Goal: Navigation & Orientation: Find specific page/section

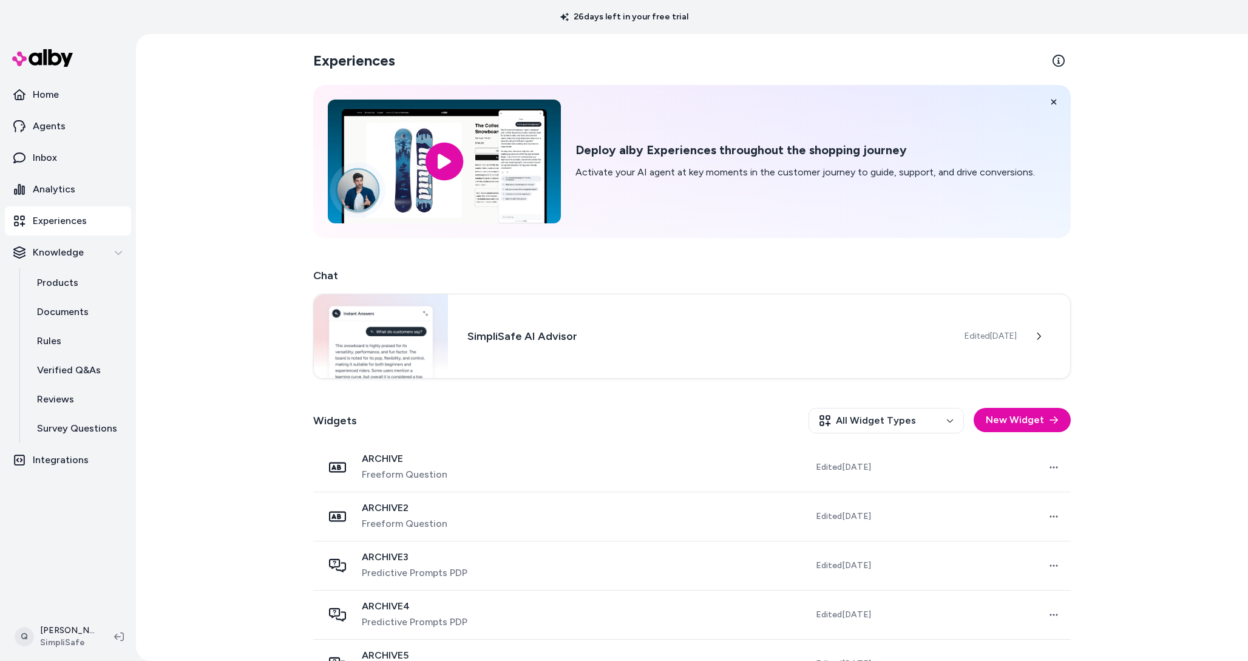
scroll to position [234, 0]
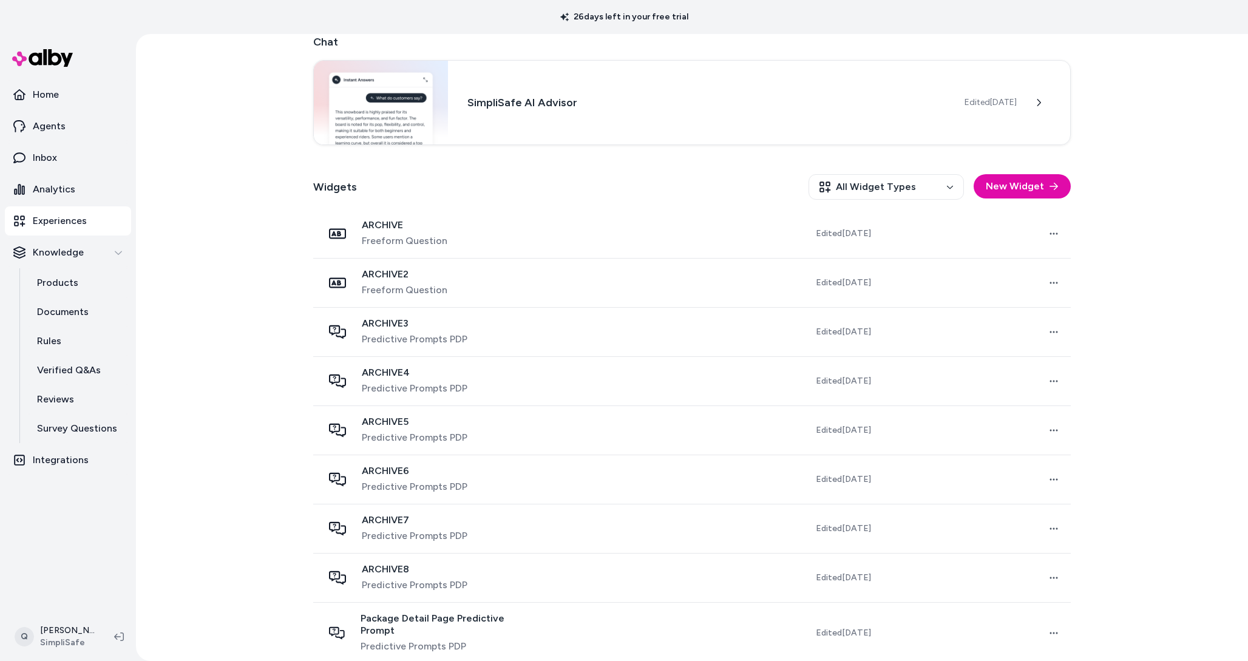
click at [90, 214] on link "Experiences" at bounding box center [68, 220] width 126 height 29
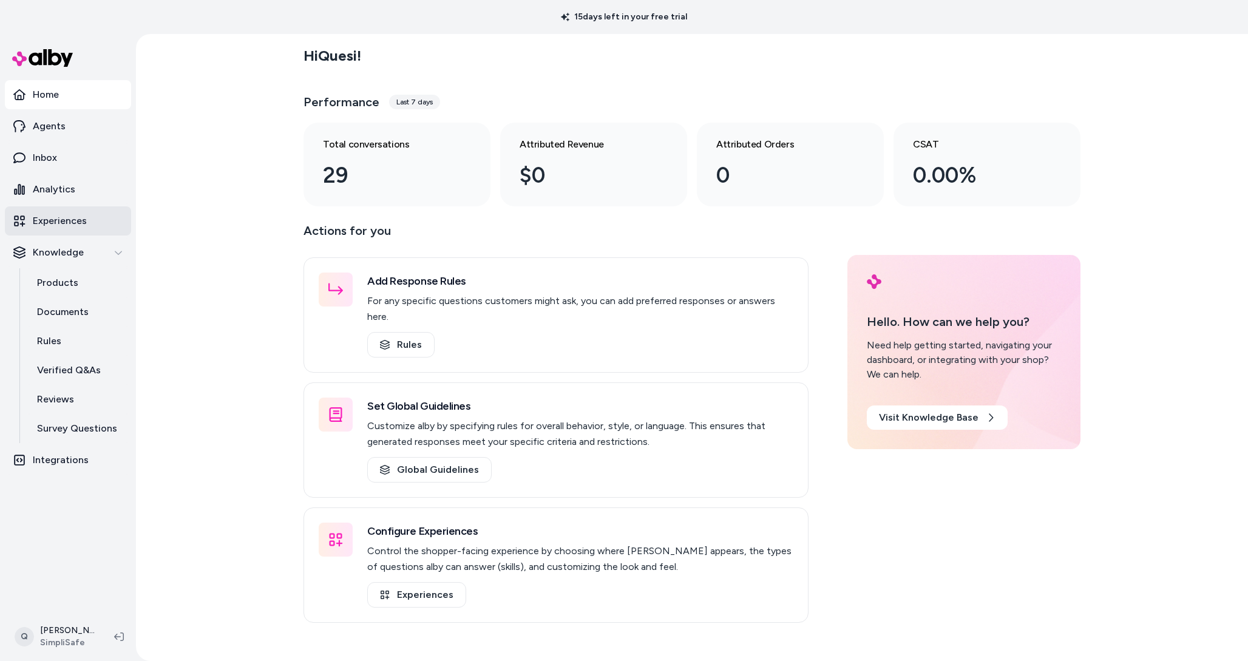
click at [51, 215] on p "Experiences" at bounding box center [60, 221] width 54 height 15
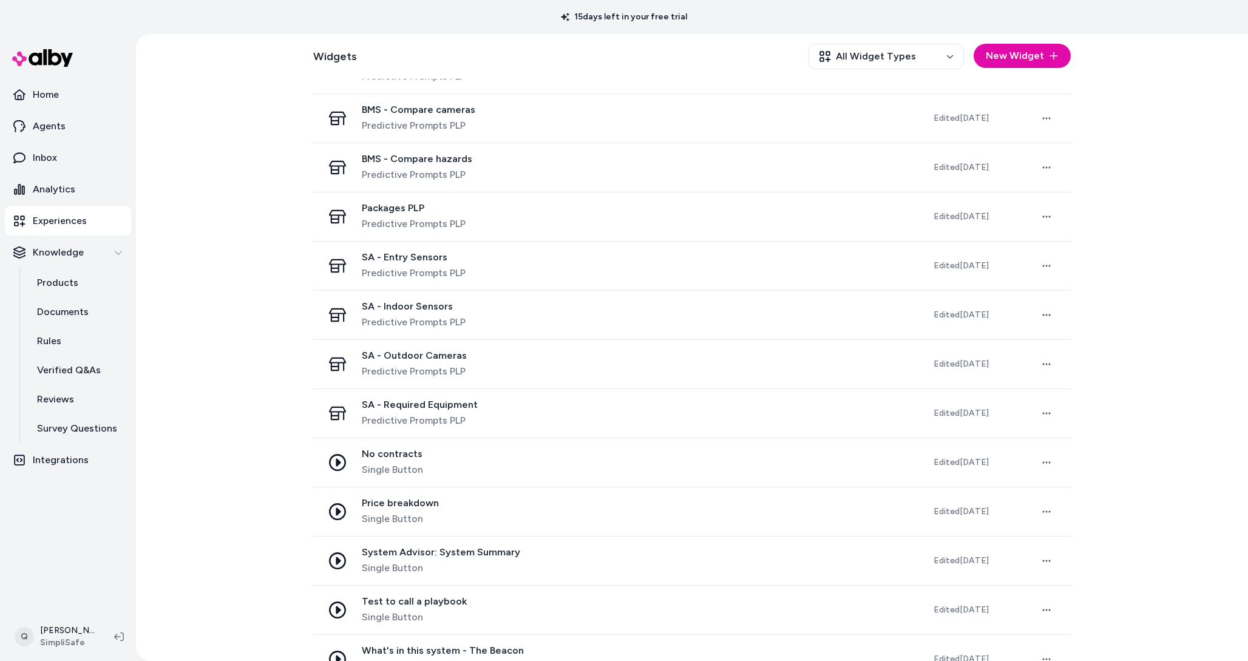
scroll to position [578, 0]
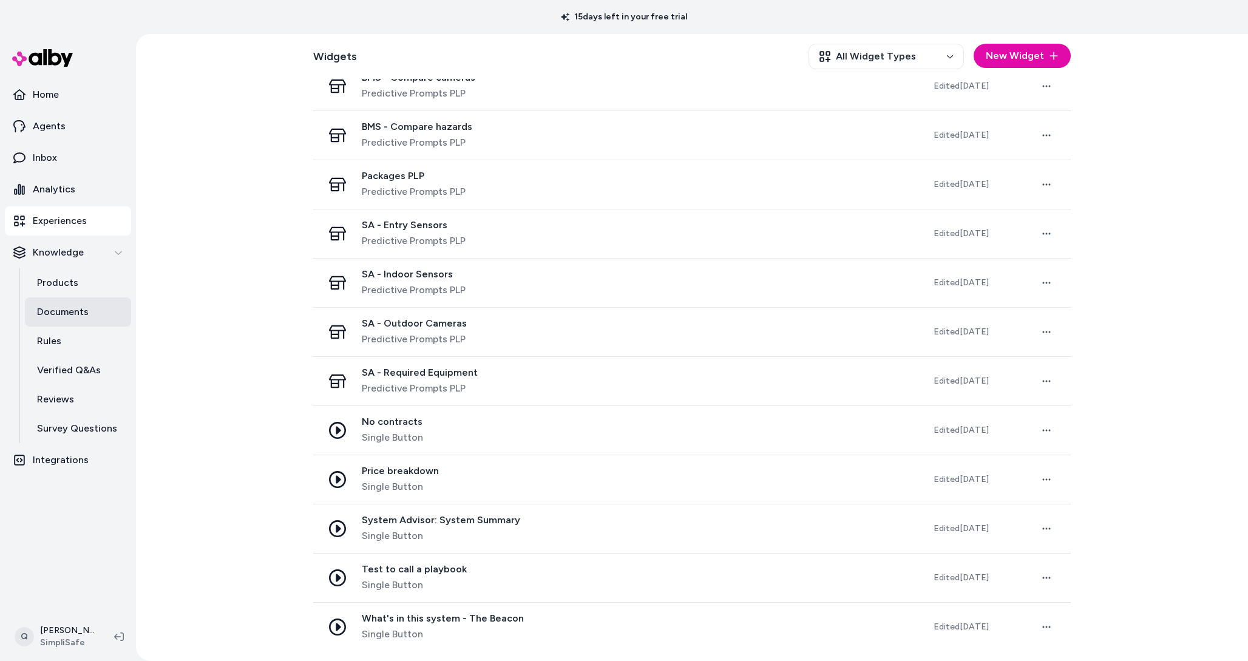
click at [111, 317] on link "Documents" at bounding box center [78, 312] width 106 height 29
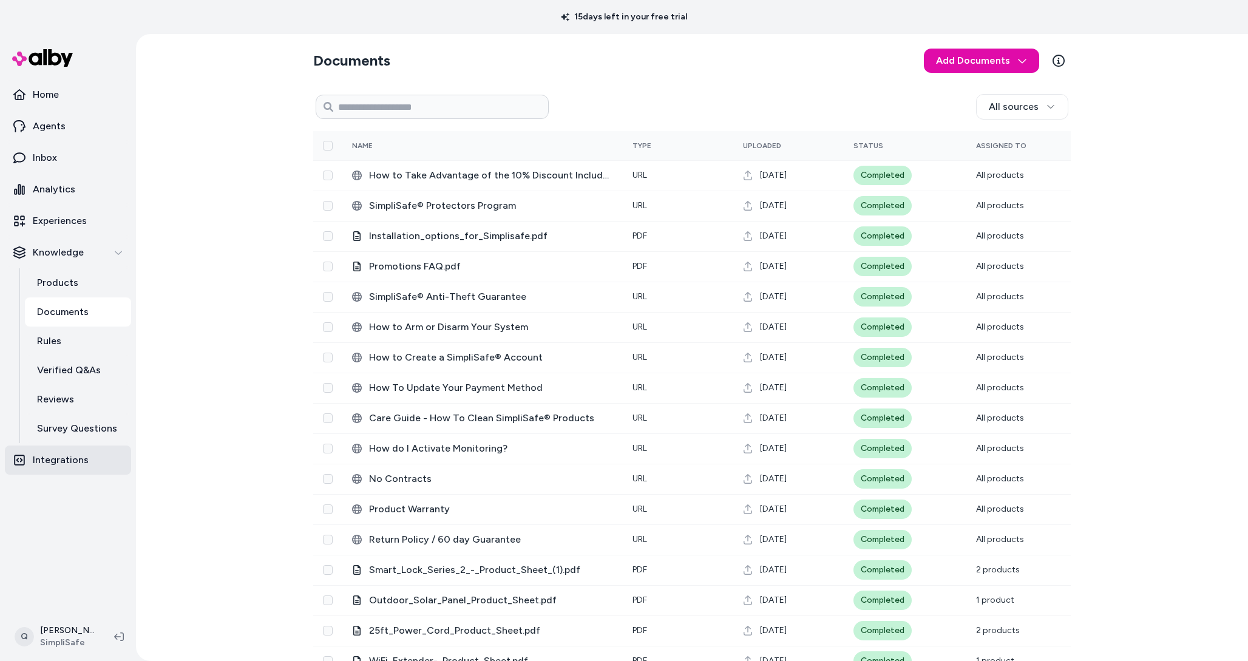
click at [67, 451] on link "Integrations" at bounding box center [68, 460] width 126 height 29
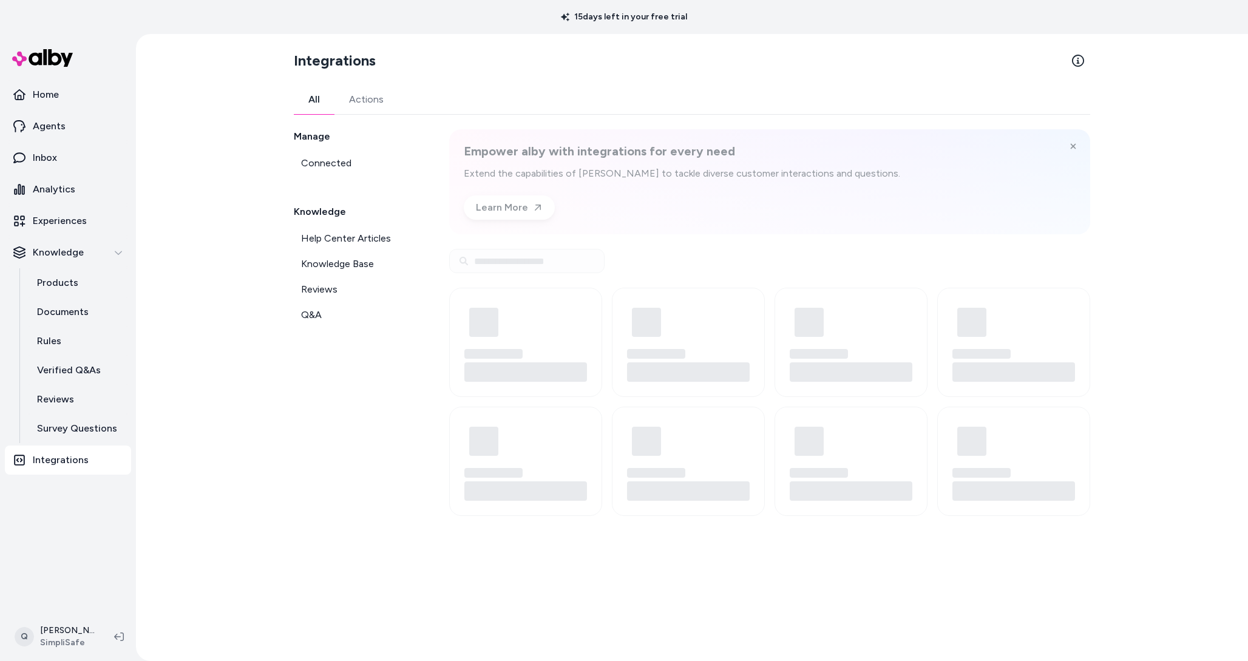
click at [371, 99] on button "Actions" at bounding box center [367, 99] width 64 height 29
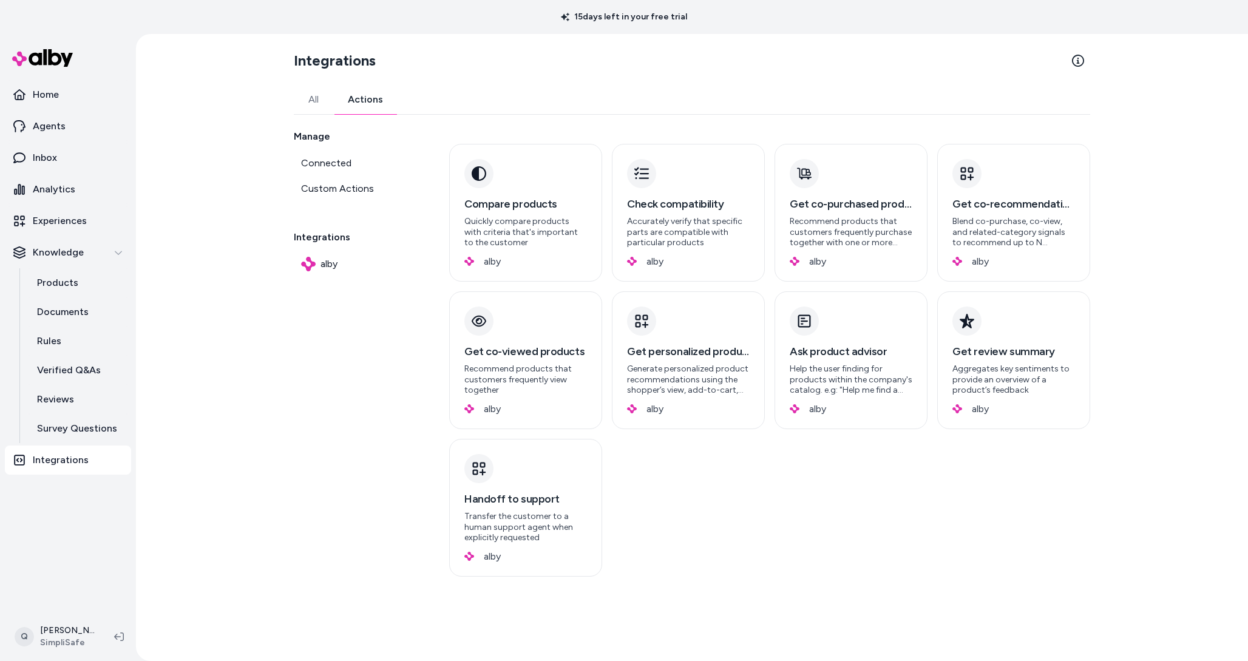
click at [310, 99] on button "All" at bounding box center [313, 99] width 39 height 29
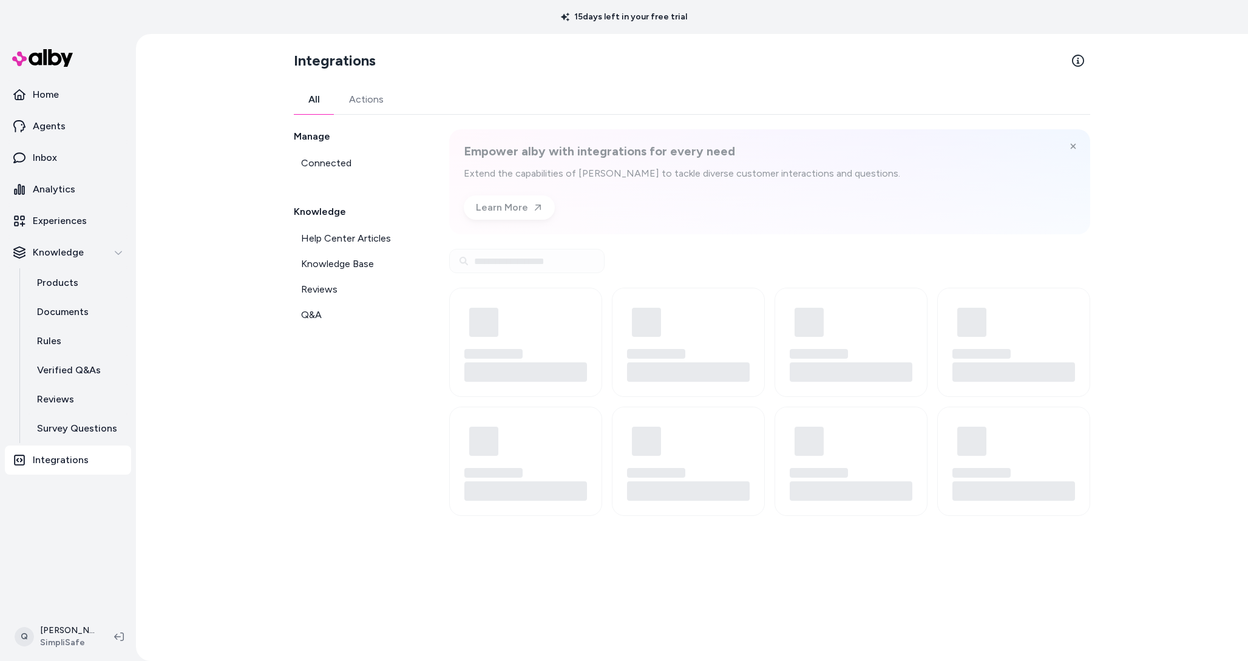
click at [370, 101] on button "Actions" at bounding box center [367, 99] width 64 height 29
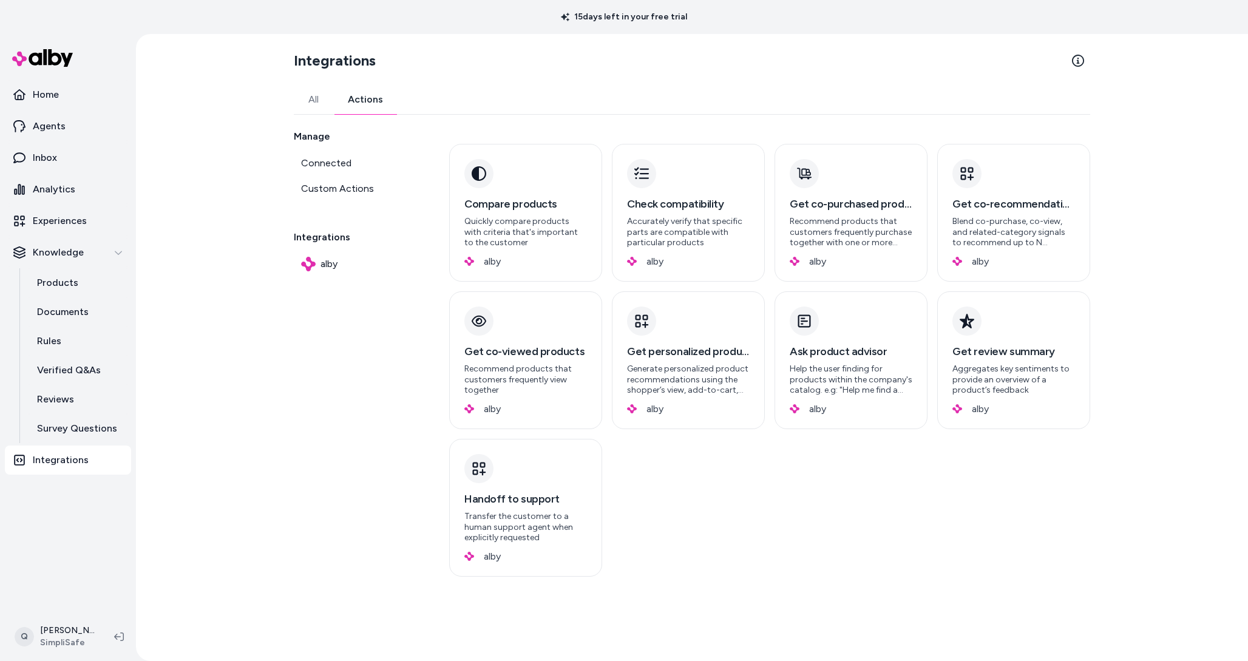
click at [322, 90] on button "All" at bounding box center [313, 99] width 39 height 29
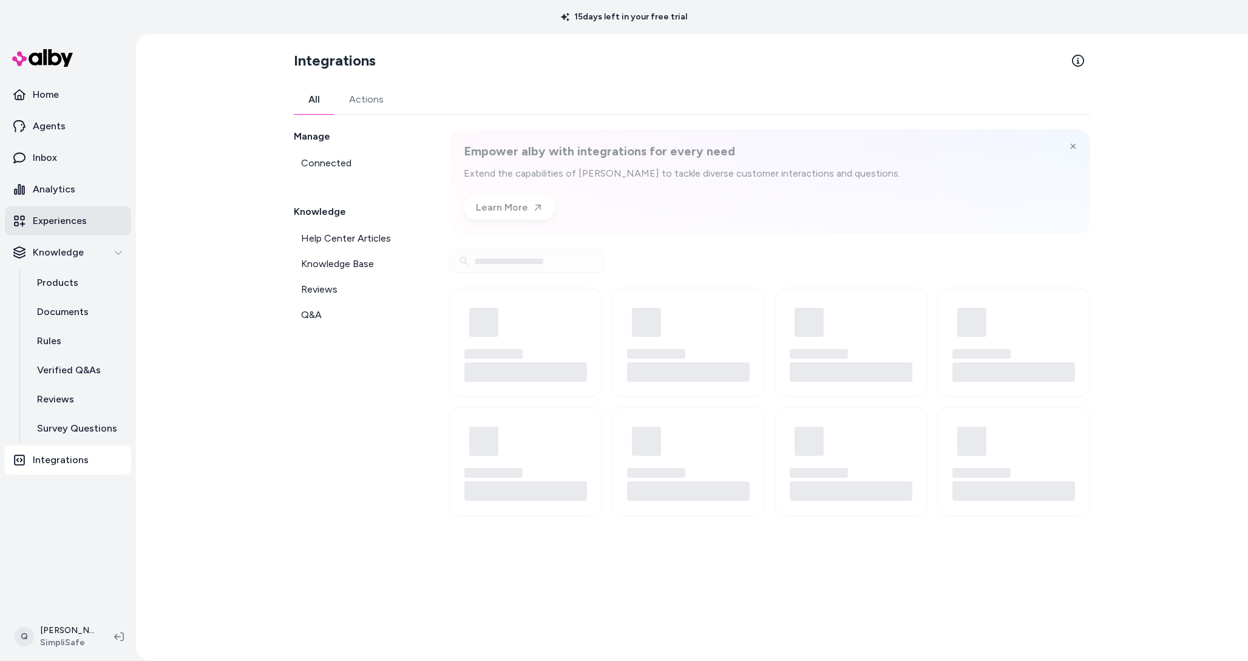
click at [117, 216] on link "Experiences" at bounding box center [68, 220] width 126 height 29
click at [83, 221] on p "Experiences" at bounding box center [60, 221] width 54 height 15
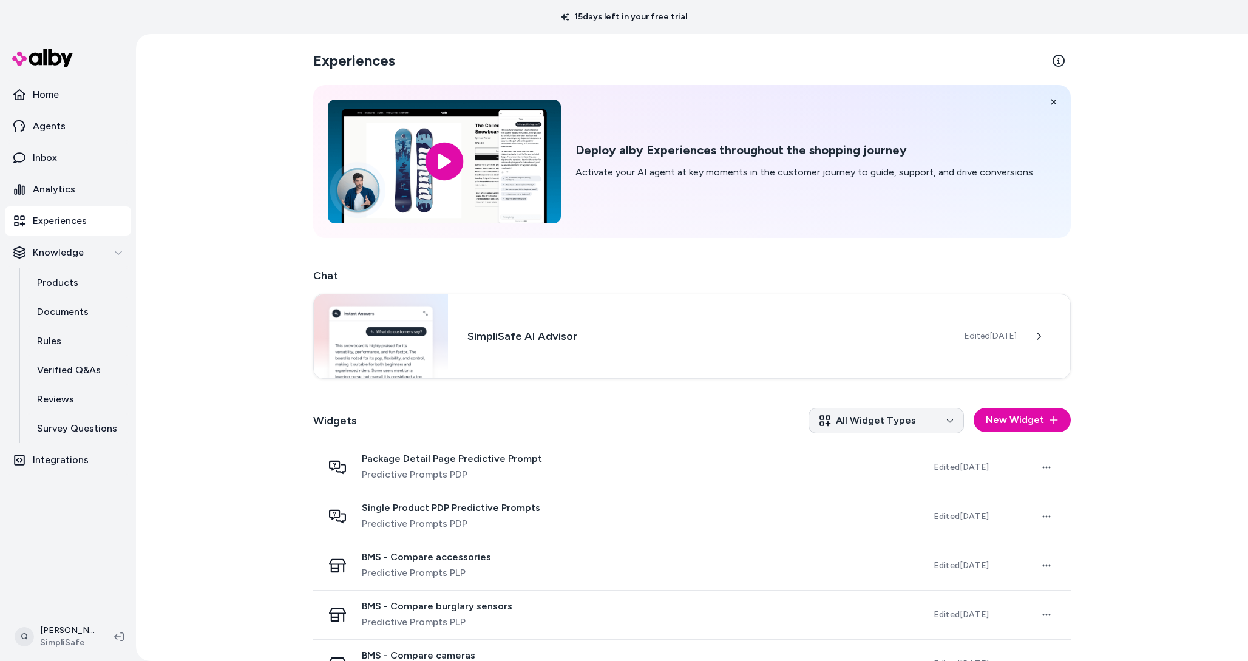
click at [877, 427] on html "15 days left in your free trial Home Agents Inbox Analytics Experiences Knowled…" at bounding box center [624, 330] width 1248 height 661
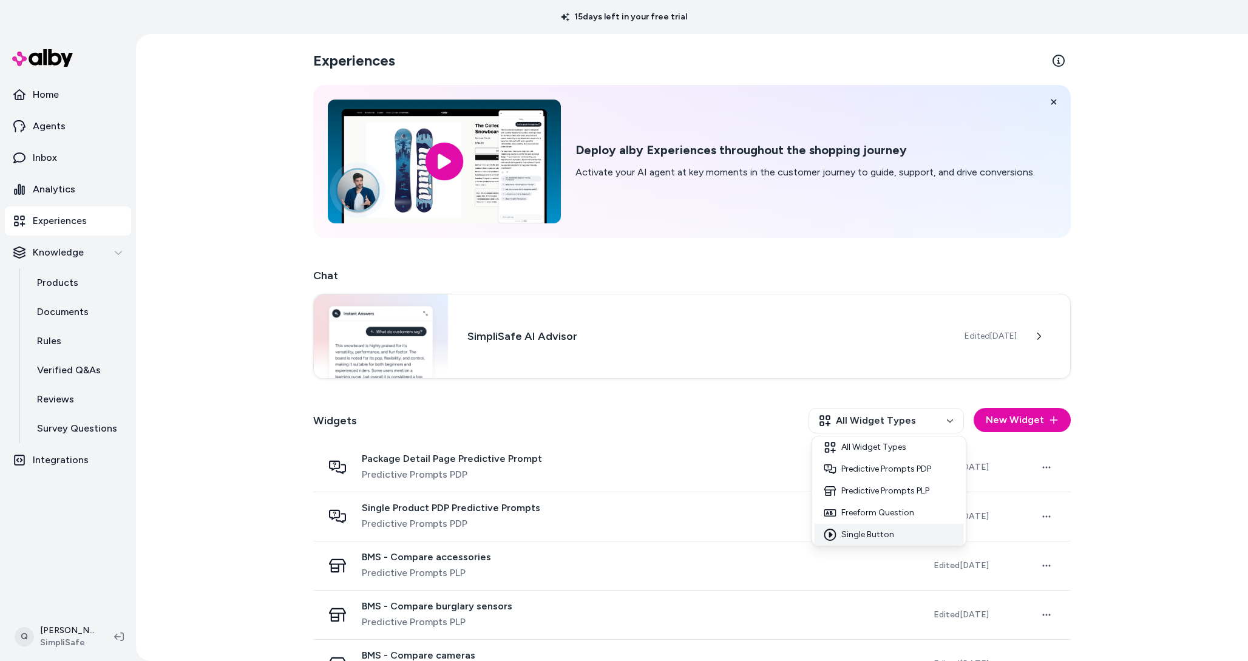
click at [851, 539] on div "Single Button" at bounding box center [889, 535] width 149 height 22
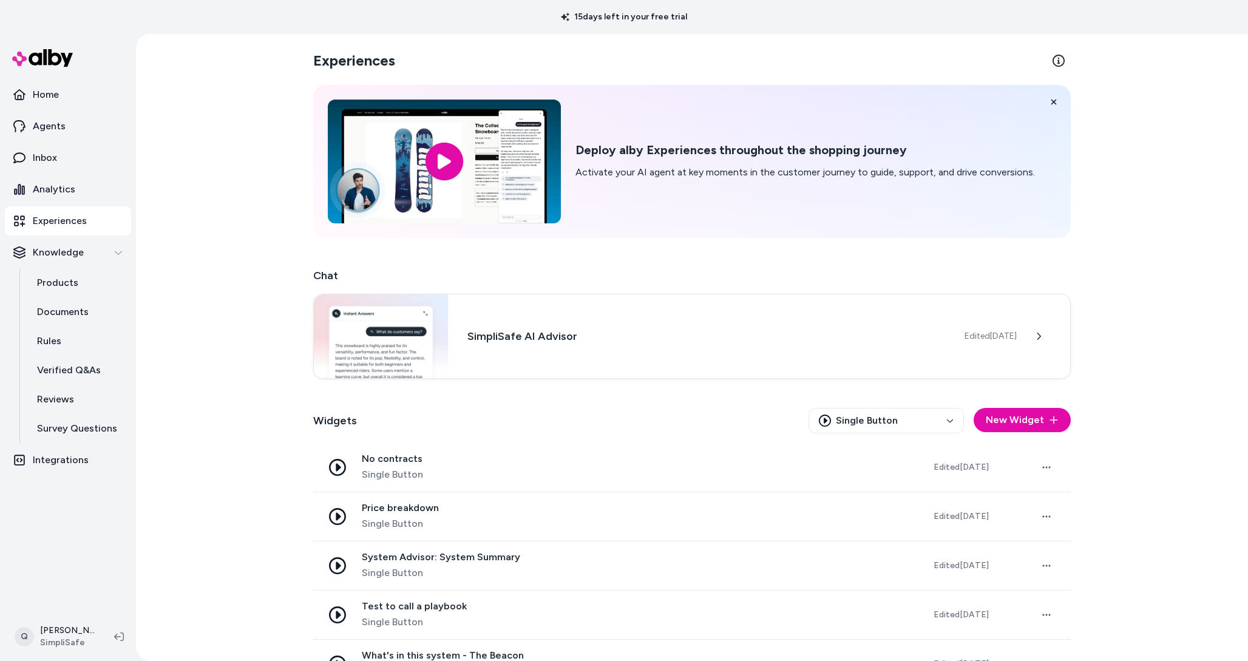
scroll to position [37, 0]
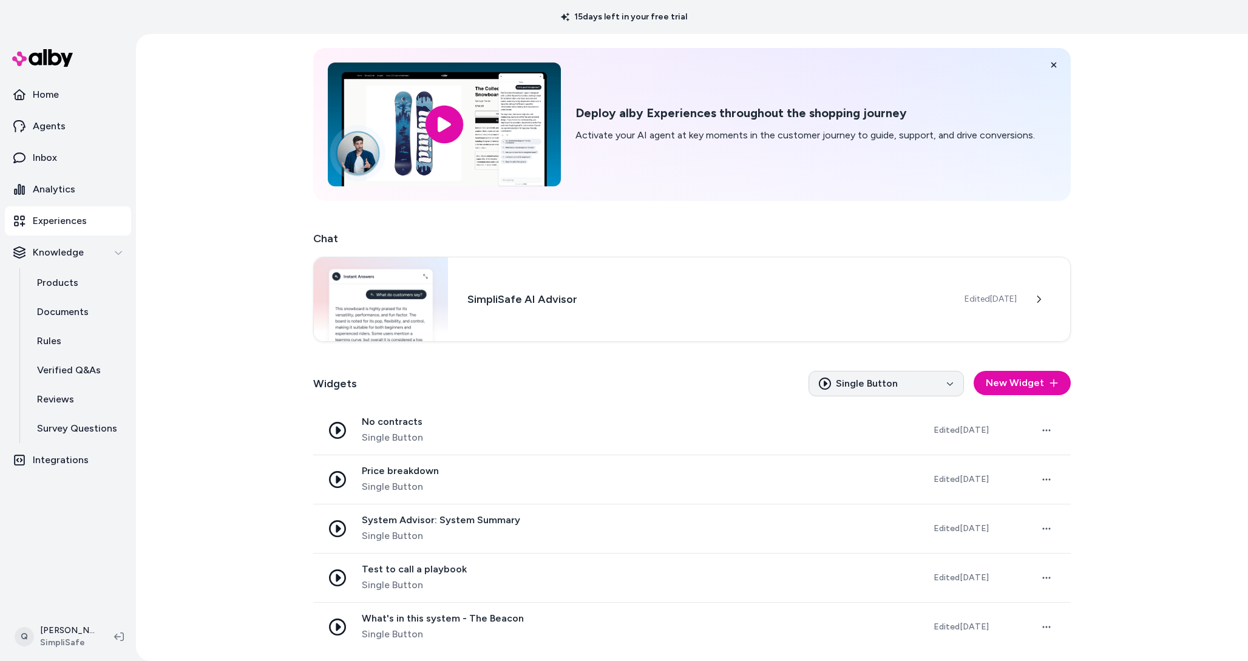
click at [848, 370] on html "15 days left in your free trial Home Agents Inbox Analytics Experiences Knowled…" at bounding box center [624, 330] width 1248 height 661
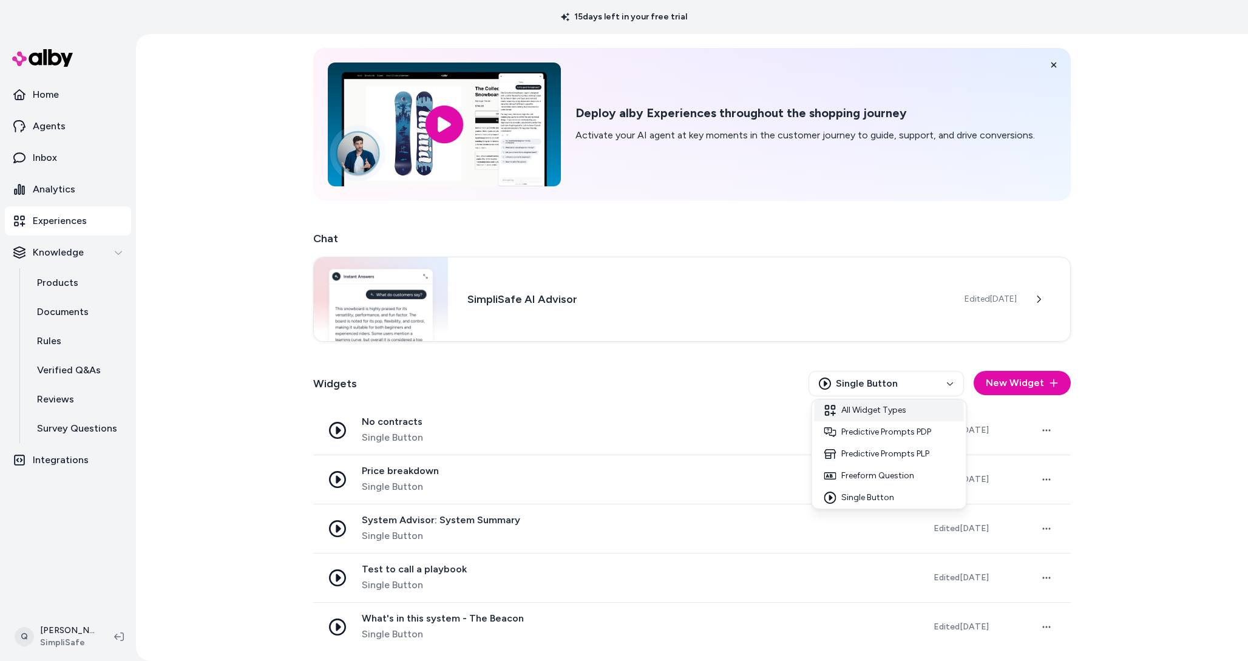
click at [854, 414] on div "All Widget Types" at bounding box center [889, 411] width 149 height 22
